Goal: Task Accomplishment & Management: Manage account settings

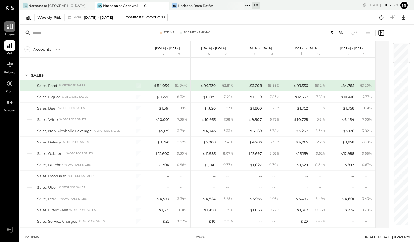
click at [7, 27] on icon at bounding box center [9, 26] width 7 height 5
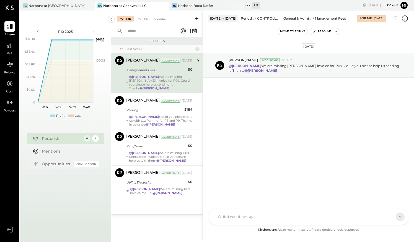
click at [65, 136] on div "Requests" at bounding box center [61, 139] width 39 height 6
click at [95, 139] on div "2" at bounding box center [95, 138] width 7 height 7
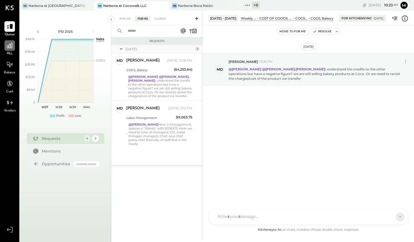
click at [11, 47] on icon at bounding box center [9, 45] width 7 height 7
